Goal: Transaction & Acquisition: Purchase product/service

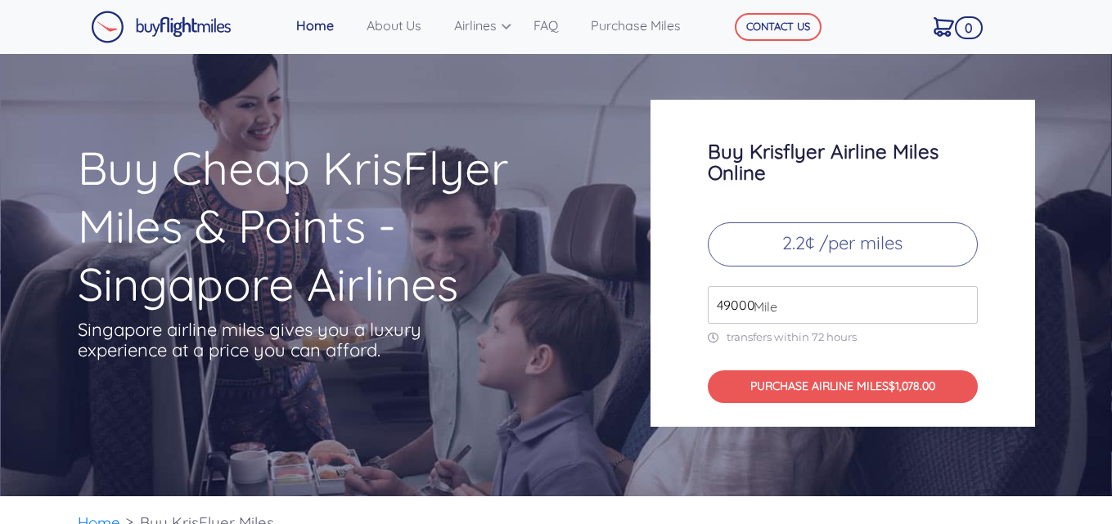
click at [800, 302] on input "49000" at bounding box center [843, 305] width 270 height 38
drag, startPoint x: 754, startPoint y: 310, endPoint x: 690, endPoint y: 306, distance: 64.7
click at [690, 306] on div "Buy Krisflyer Airline Miles Online 2.2¢ /per miles 49000 Mile transfers within …" at bounding box center [842, 263] width 384 height 327
click at [822, 304] on input "49000" at bounding box center [843, 305] width 270 height 38
click at [959, 309] on input "49000" at bounding box center [843, 305] width 270 height 38
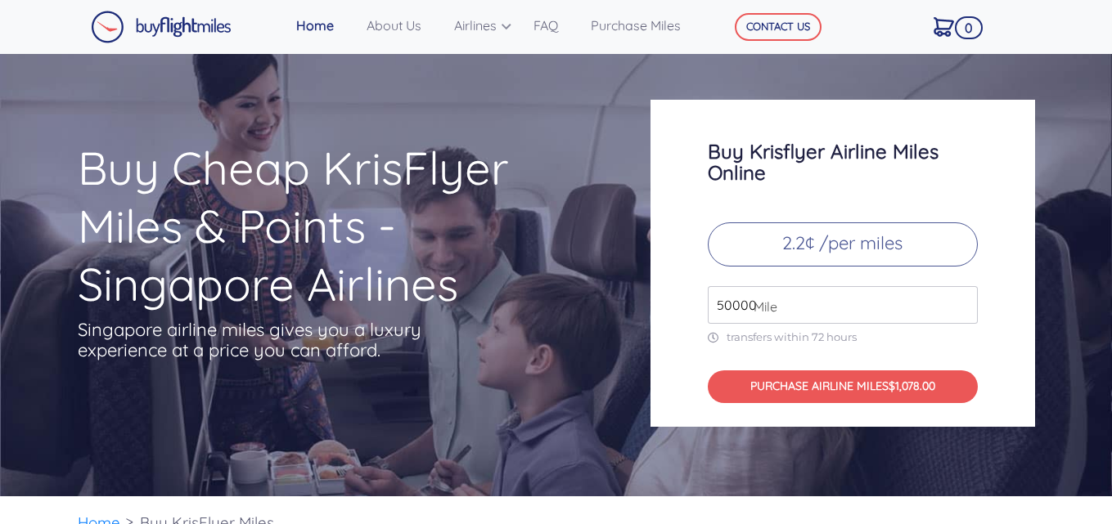
click at [960, 295] on input "50000" at bounding box center [843, 305] width 270 height 38
click at [962, 299] on input "51000" at bounding box center [843, 305] width 270 height 38
click at [962, 299] on input "52000" at bounding box center [843, 305] width 270 height 38
click at [962, 299] on input "53000" at bounding box center [843, 305] width 270 height 38
click at [962, 299] on input "54000" at bounding box center [843, 305] width 270 height 38
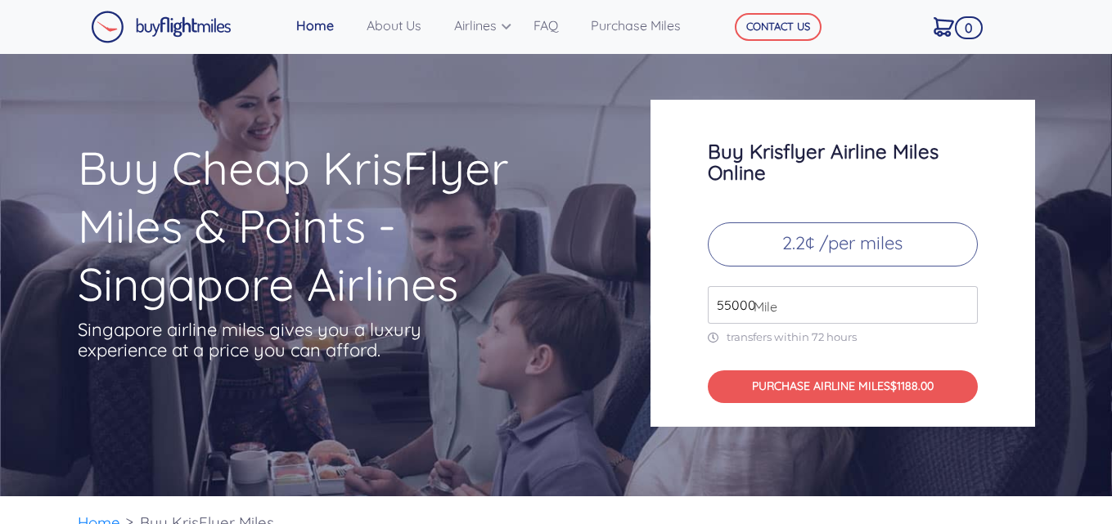
click at [962, 299] on input "55000" at bounding box center [843, 305] width 270 height 38
click at [962, 299] on input "56000" at bounding box center [843, 305] width 270 height 38
click at [962, 299] on input "57000" at bounding box center [843, 305] width 270 height 38
click at [962, 299] on input "58000" at bounding box center [843, 305] width 270 height 38
click at [962, 299] on input "59000" at bounding box center [843, 305] width 270 height 38
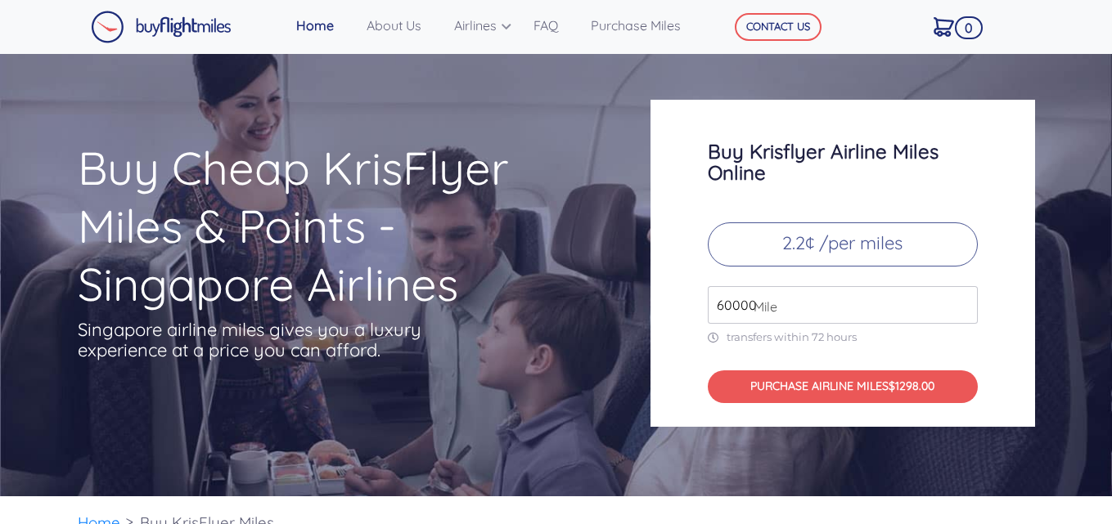
click at [962, 299] on input "60000" at bounding box center [843, 305] width 270 height 38
click at [962, 299] on input "61000" at bounding box center [843, 305] width 270 height 38
click at [962, 299] on input "62000" at bounding box center [843, 305] width 270 height 38
click at [962, 299] on input "63000" at bounding box center [843, 305] width 270 height 38
click at [962, 299] on input "64000" at bounding box center [843, 305] width 270 height 38
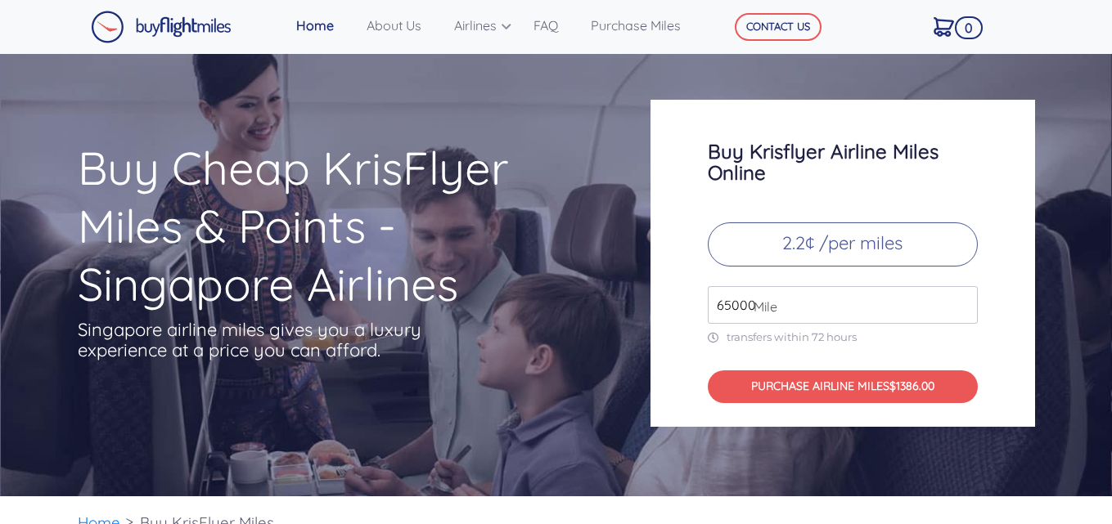
click at [962, 299] on input "65000" at bounding box center [843, 305] width 270 height 38
click at [962, 299] on input "66000" at bounding box center [843, 305] width 270 height 38
click at [962, 299] on input "67000" at bounding box center [843, 305] width 270 height 38
click at [962, 299] on input "68000" at bounding box center [843, 305] width 270 height 38
click at [962, 299] on input "69000" at bounding box center [843, 305] width 270 height 38
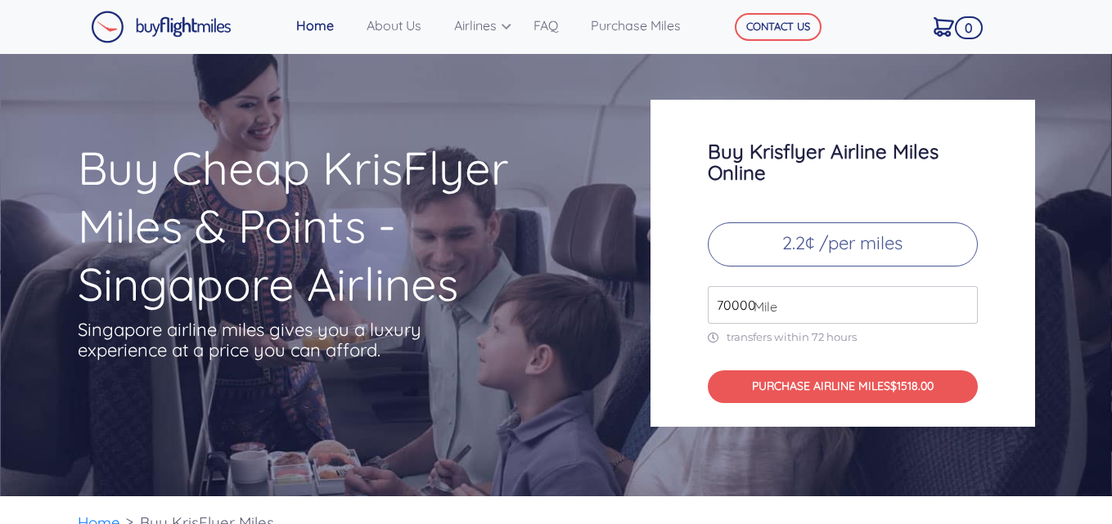
click at [962, 299] on input "70000" at bounding box center [843, 305] width 270 height 38
click at [962, 299] on input "71000" at bounding box center [843, 305] width 270 height 38
click at [962, 299] on input "72000" at bounding box center [843, 305] width 270 height 38
click at [962, 299] on input "73000" at bounding box center [843, 305] width 270 height 38
click at [962, 299] on input "74000" at bounding box center [843, 305] width 270 height 38
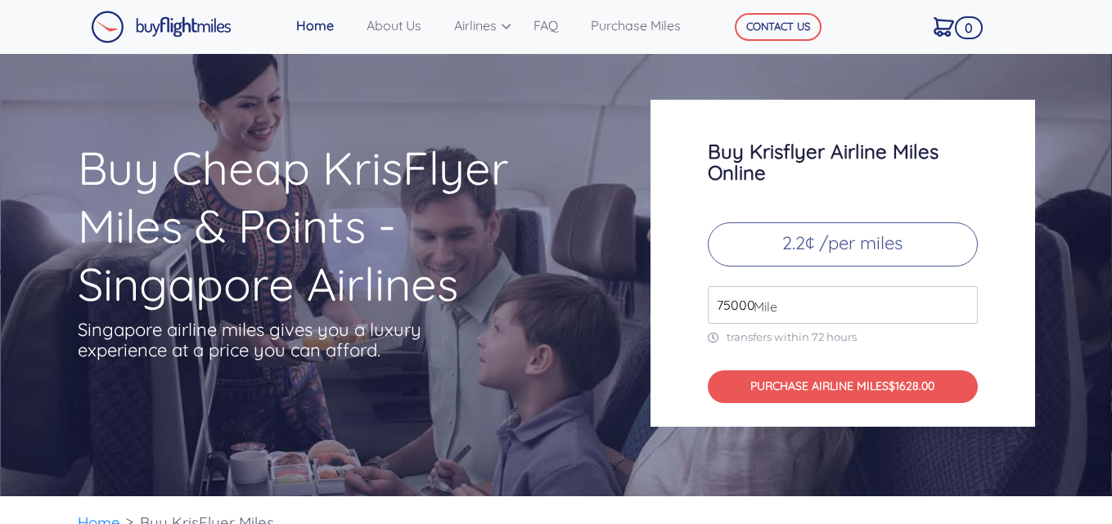
click at [962, 299] on input "75000" at bounding box center [843, 305] width 270 height 38
click at [962, 299] on input "76000" at bounding box center [843, 305] width 270 height 38
click at [962, 299] on input "77000" at bounding box center [843, 305] width 270 height 38
click at [962, 299] on input "78000" at bounding box center [843, 305] width 270 height 38
click at [962, 299] on input "79000" at bounding box center [843, 305] width 270 height 38
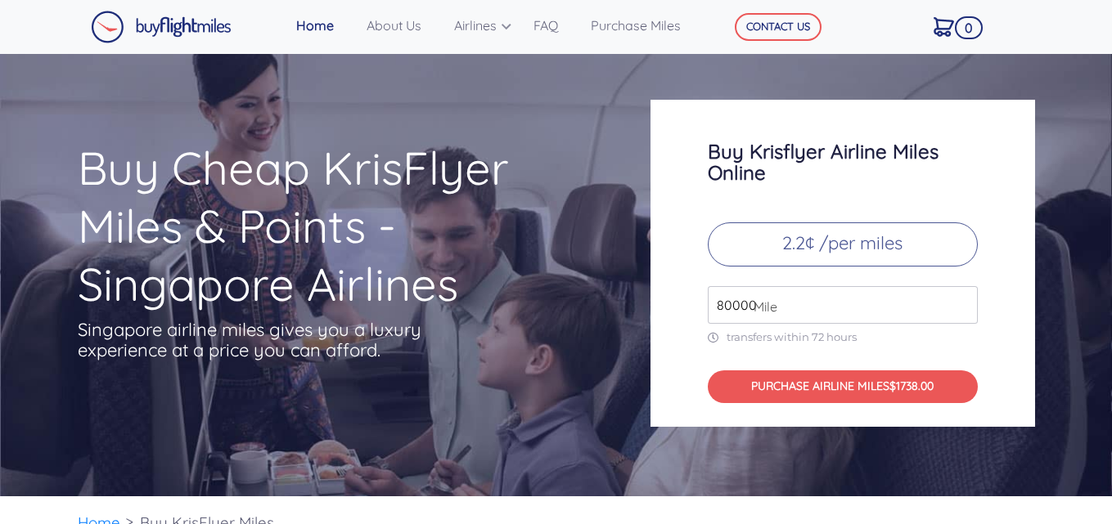
click at [962, 299] on input "80000" at bounding box center [843, 305] width 270 height 38
click at [962, 299] on input "81000" at bounding box center [843, 305] width 270 height 38
click at [962, 299] on input "82000" at bounding box center [843, 305] width 270 height 38
click at [962, 299] on input "83000" at bounding box center [843, 305] width 270 height 38
click at [962, 299] on input "84000" at bounding box center [843, 305] width 270 height 38
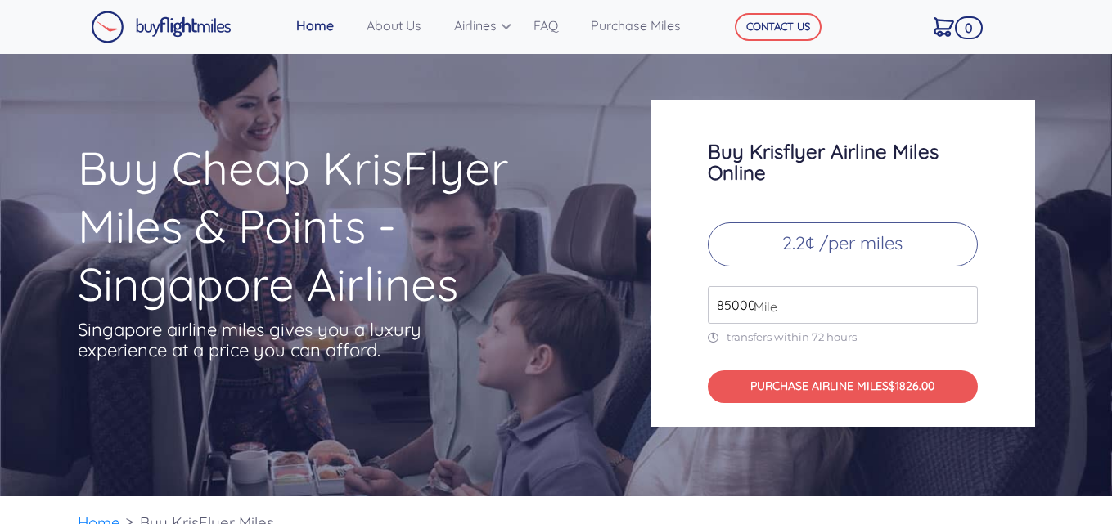
click at [962, 299] on input "85000" at bounding box center [843, 305] width 270 height 38
click at [962, 299] on input "86000" at bounding box center [843, 305] width 270 height 38
click at [962, 299] on input "87000" at bounding box center [843, 305] width 270 height 38
click at [962, 299] on input "88000" at bounding box center [843, 305] width 270 height 38
click at [962, 299] on input "89000" at bounding box center [843, 305] width 270 height 38
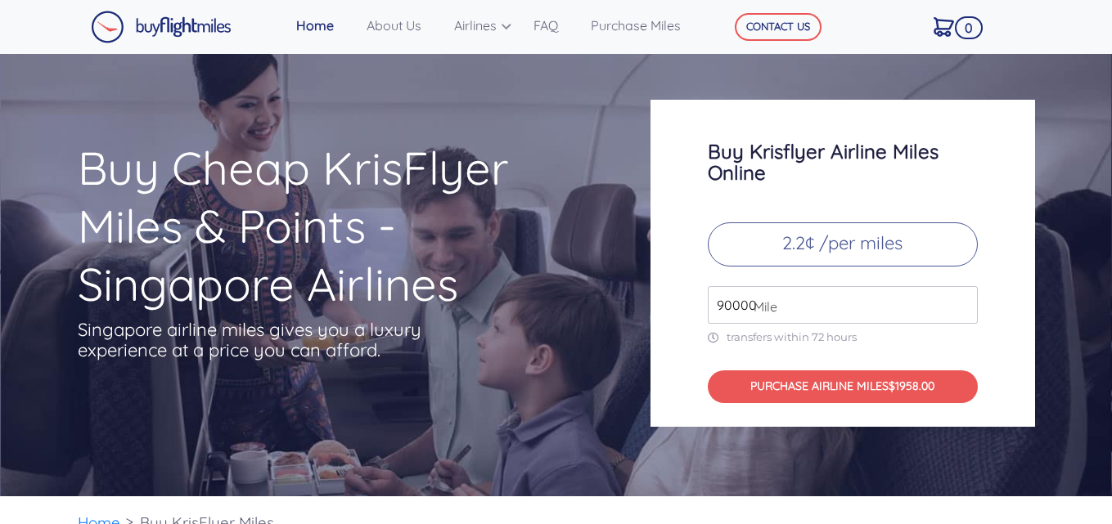
click at [962, 299] on input "90000" at bounding box center [843, 305] width 270 height 38
click at [962, 299] on input "91000" at bounding box center [843, 305] width 270 height 38
click at [962, 299] on input "92000" at bounding box center [843, 305] width 270 height 38
click at [962, 299] on input "93000" at bounding box center [843, 305] width 270 height 38
click at [962, 299] on input "94000" at bounding box center [843, 305] width 270 height 38
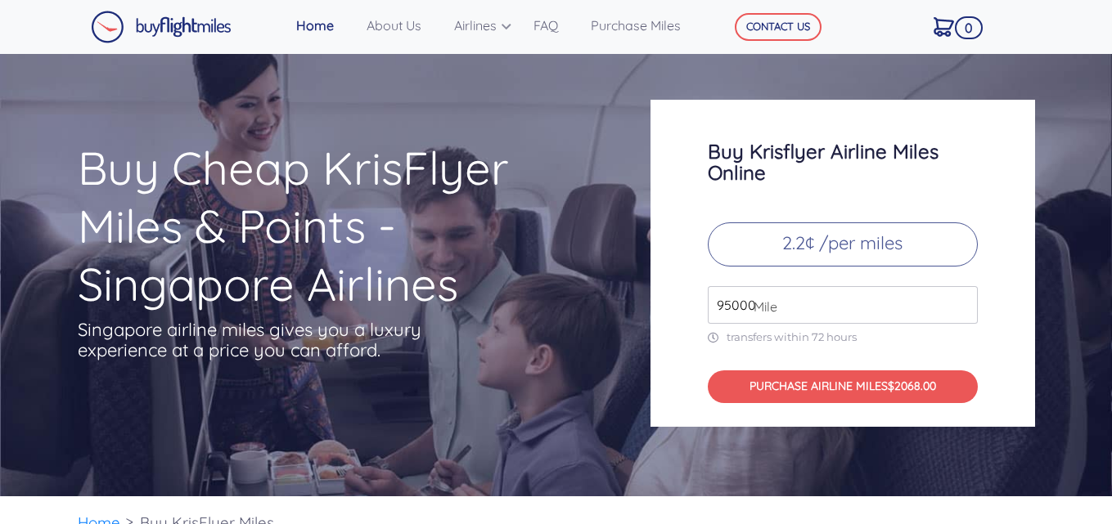
click at [962, 299] on input "95000" at bounding box center [843, 305] width 270 height 38
click at [962, 299] on input "96000" at bounding box center [843, 305] width 270 height 38
click at [962, 299] on input "97000" at bounding box center [843, 305] width 270 height 38
click at [962, 299] on input "98000" at bounding box center [843, 305] width 270 height 38
click at [962, 299] on input "99000" at bounding box center [843, 305] width 270 height 38
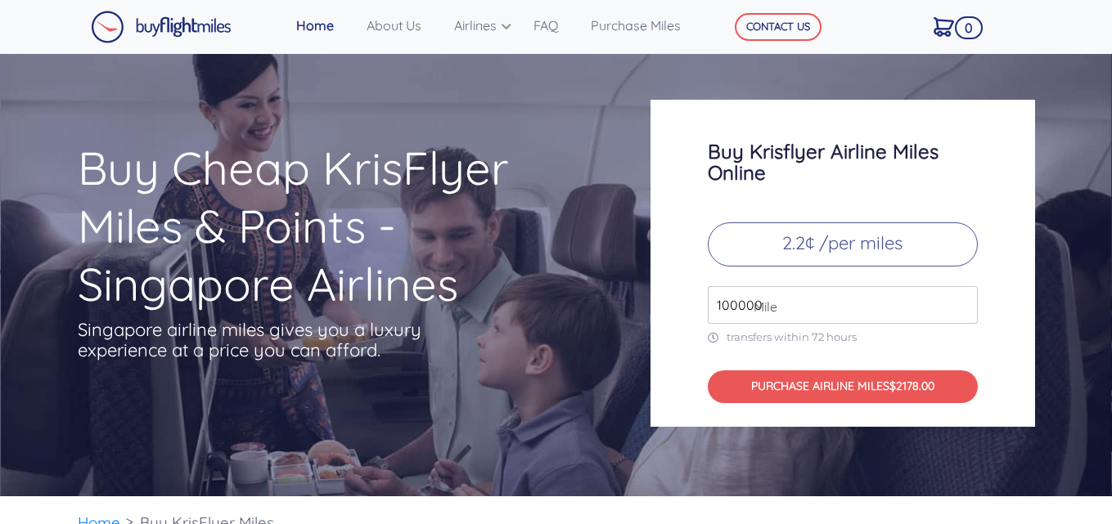
click at [962, 299] on input "100000" at bounding box center [843, 305] width 270 height 38
click at [962, 299] on input "101000" at bounding box center [843, 305] width 270 height 38
type input "102000"
click at [962, 299] on input "102000" at bounding box center [843, 305] width 270 height 38
